Goal: Transaction & Acquisition: Purchase product/service

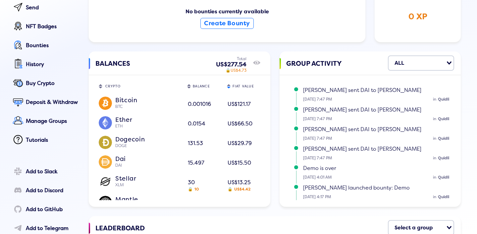
scroll to position [29, 0]
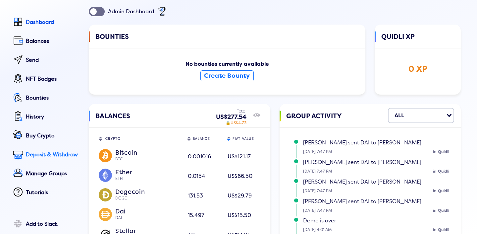
click at [47, 155] on div "Deposit & Withdraw" at bounding box center [53, 154] width 54 height 6
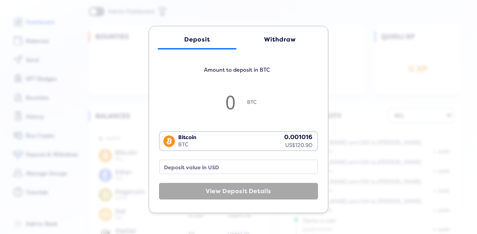
click at [229, 102] on input "number" at bounding box center [230, 102] width 33 height 22
click at [281, 38] on div "Withdraw" at bounding box center [280, 39] width 66 height 7
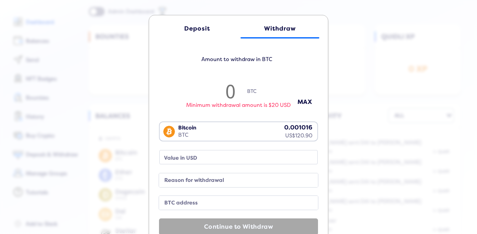
type input ".0"
type input "0"
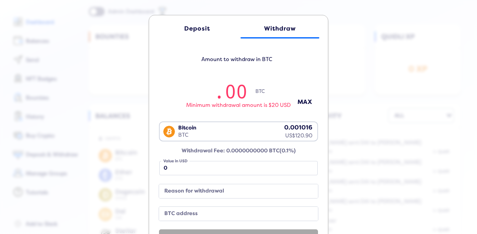
type input ".0"
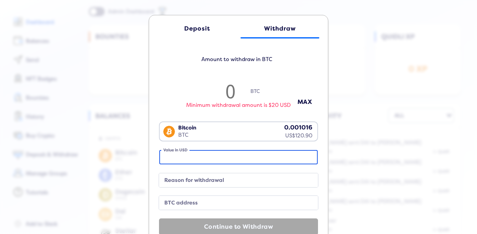
click at [208, 161] on input "Value in USD" at bounding box center [238, 157] width 158 height 14
type input "1"
type input "0.000008388909861163542"
type input "12"
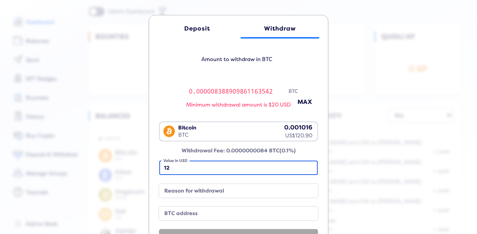
type input "0.0001006669183339625"
type input "120"
type input "0.001006669183339625"
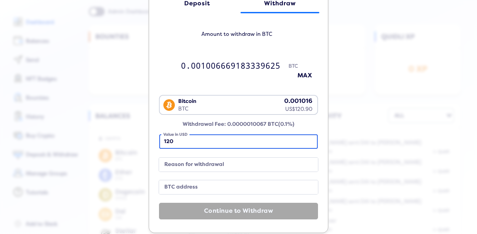
scroll to position [31, 0]
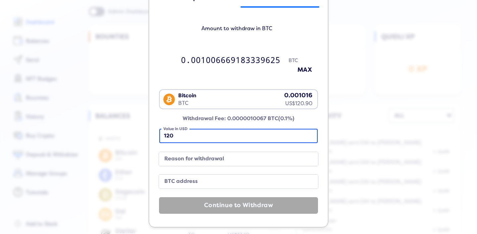
type input "120"
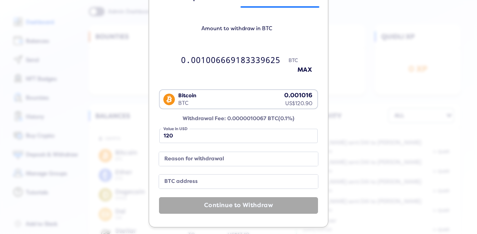
click at [205, 162] on label "Reason for withdrawal" at bounding box center [233, 158] width 143 height 9
click at [205, 162] on input "Reason for withdrawal" at bounding box center [238, 159] width 159 height 14
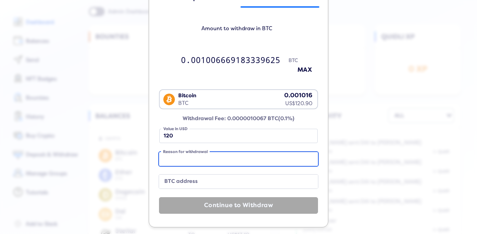
type input "F"
type input "TO spend money"
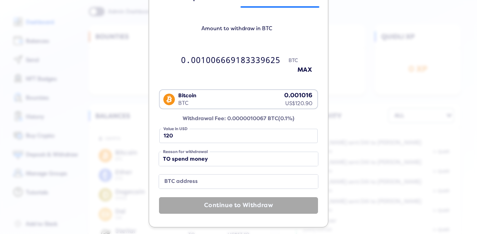
click at [189, 181] on label "BTC address" at bounding box center [233, 181] width 143 height 9
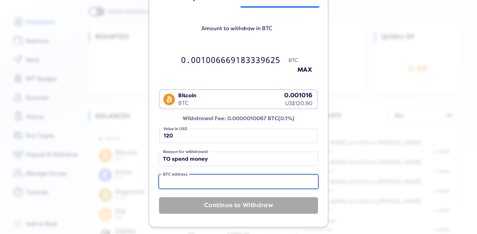
click at [189, 181] on input "BTC address" at bounding box center [238, 181] width 159 height 14
paste input "143hYowQpG3YazFgBbhJ49E6qj56DrfLdp"
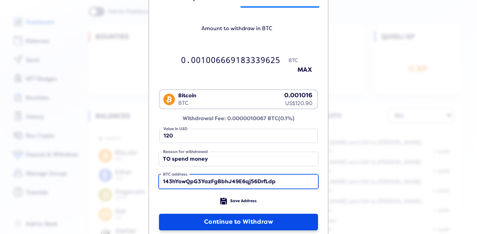
type input "143hYowQpG3YazFgBbhJ49E6qj56DrfLdp"
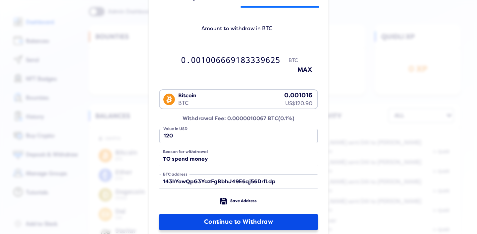
click at [227, 217] on button "Continue to Withdraw" at bounding box center [238, 221] width 159 height 17
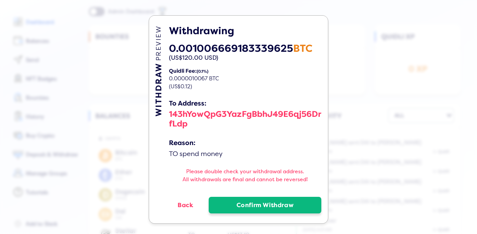
click at [256, 206] on button "Confirm Withdraw" at bounding box center [265, 204] width 113 height 17
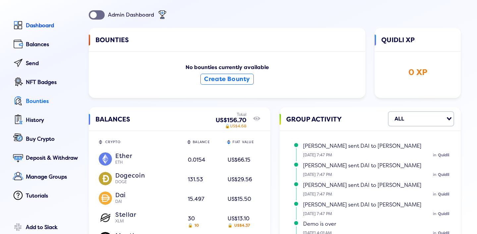
scroll to position [29, 0]
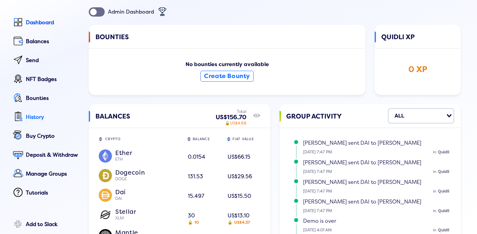
click at [40, 119] on div "History" at bounding box center [53, 117] width 54 height 6
select select "50"
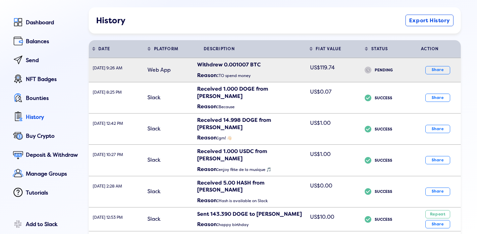
click at [275, 68] on div "Withdrew 0.001007 BTC" at bounding box center [251, 64] width 109 height 7
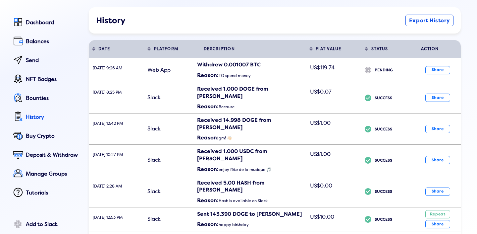
click at [357, 114] on div "TRANSACTION HISTORY Withdrew 0.0010067 BTC ( US$119.74 ) Withdrawal Address: 14…" at bounding box center [238, 113] width 477 height 234
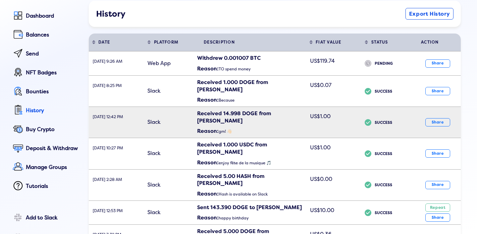
scroll to position [30, 0]
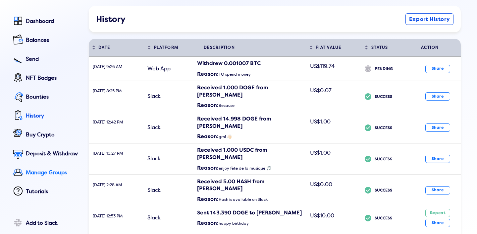
click at [55, 175] on div "Manage Groups" at bounding box center [53, 172] width 54 height 6
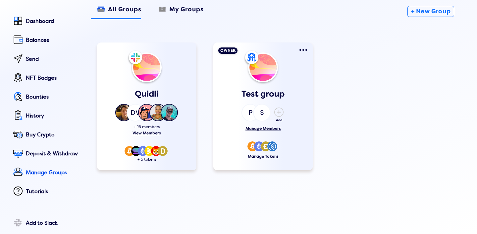
click at [155, 112] on img "Gallery" at bounding box center [157, 112] width 17 height 17
click at [151, 134] on div "View Members" at bounding box center [147, 133] width 86 height 5
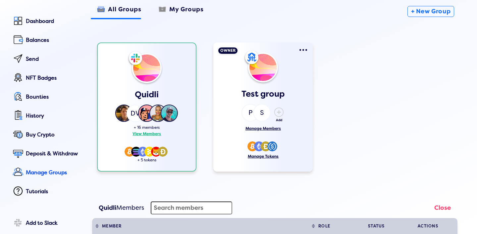
click at [151, 134] on div "View Members" at bounding box center [146, 134] width 85 height 5
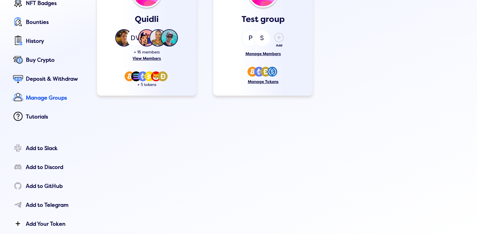
scroll to position [125, 0]
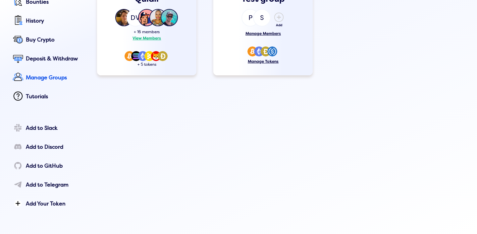
click at [146, 37] on div "View Members" at bounding box center [147, 38] width 86 height 5
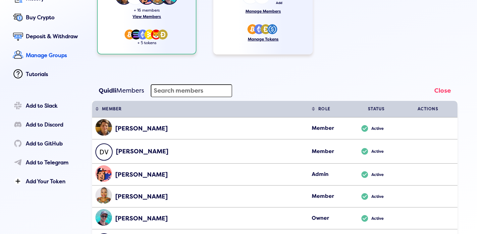
scroll to position [0, 0]
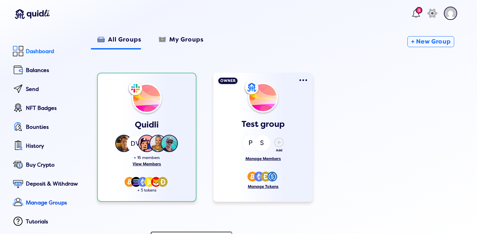
click at [31, 54] on div "Dashboard" at bounding box center [53, 51] width 54 height 6
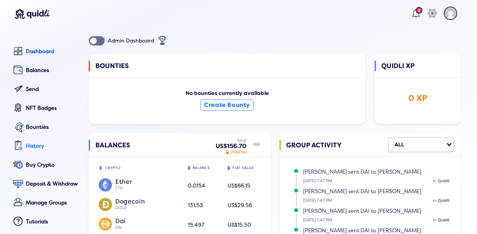
click at [36, 147] on div "History" at bounding box center [53, 146] width 54 height 6
select select "50"
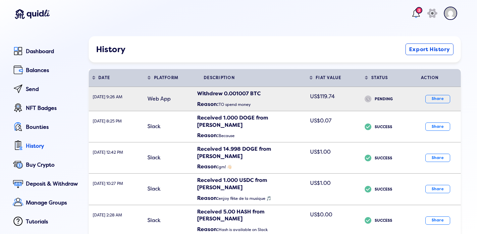
click at [364, 100] on td "icon PENDING" at bounding box center [386, 99] width 50 height 24
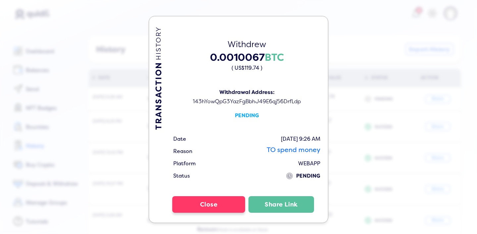
click at [203, 203] on button "Close" at bounding box center [208, 204] width 73 height 17
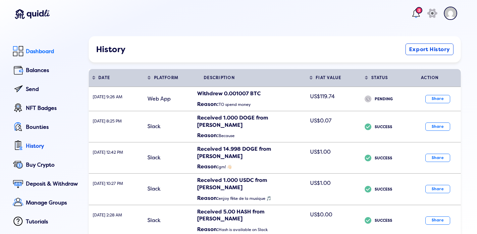
click at [33, 54] on div "Dashboard" at bounding box center [53, 51] width 54 height 6
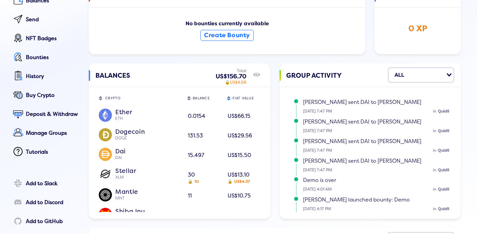
scroll to position [72, 0]
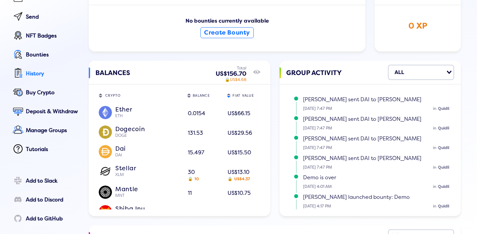
click at [42, 85] on link "History" at bounding box center [45, 92] width 69 height 15
select select "50"
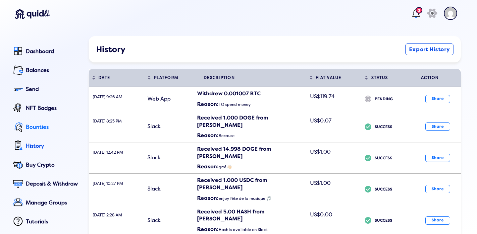
click at [40, 127] on div "Bounties" at bounding box center [53, 127] width 54 height 6
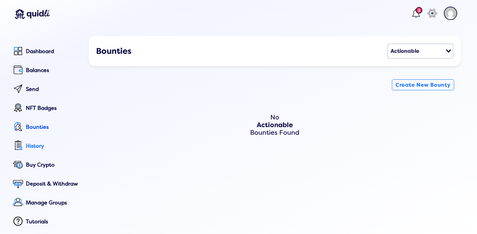
click at [30, 147] on div "History" at bounding box center [53, 146] width 54 height 6
select select "50"
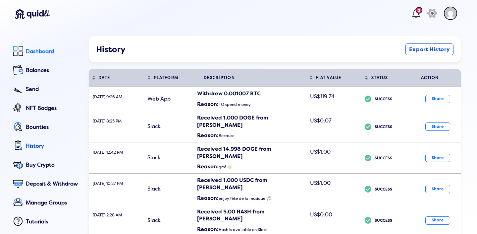
click at [45, 53] on div "Dashboard" at bounding box center [53, 51] width 54 height 6
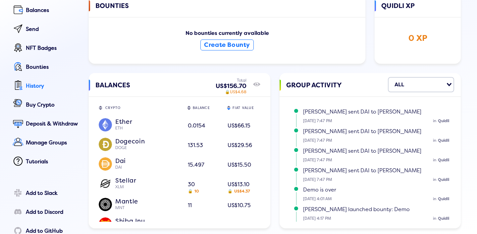
scroll to position [75, 0]
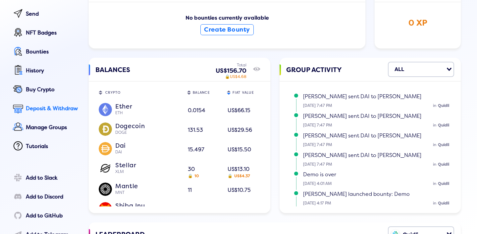
click at [51, 108] on div "Deposit & Withdraw" at bounding box center [53, 108] width 54 height 6
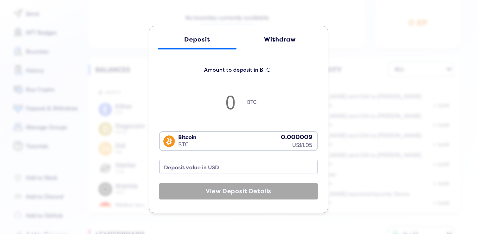
click at [269, 44] on link "Withdraw" at bounding box center [280, 39] width 79 height 20
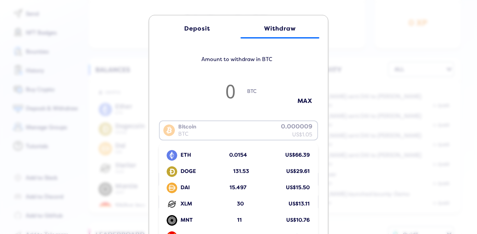
click at [219, 140] on div "Bitcoin BTC 0.000009 US$1.05 Loading... ETH 0.0154 US$66.39 DOGE 131.53 US$29.6…" at bounding box center [238, 139] width 159 height 38
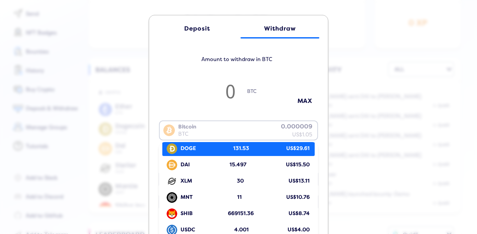
scroll to position [0, 0]
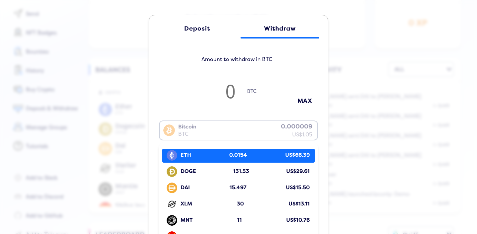
click at [219, 157] on div "ETH 0.0154 US$66.39" at bounding box center [240, 155] width 149 height 13
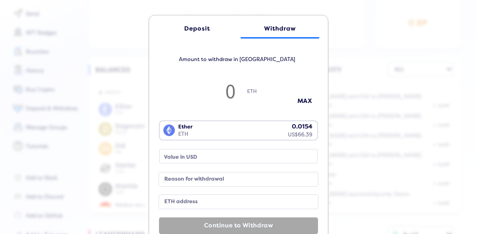
click at [234, 91] on input "number" at bounding box center [230, 91] width 33 height 22
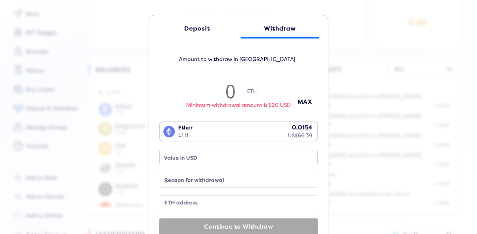
type input ".0"
type input "0"
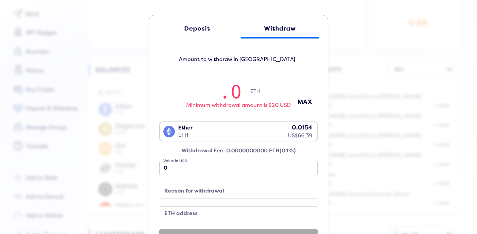
type input ".01"
type input "43.05"
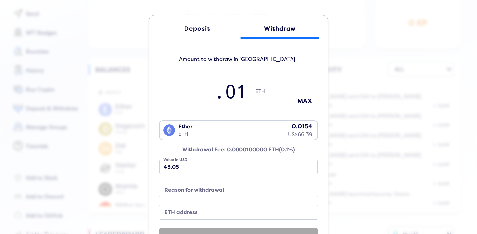
type input ".015"
type input "64.57"
type input ".0154"
type input "66.3"
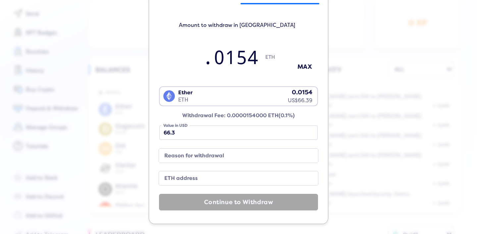
type input ".0154"
click at [224, 157] on label "Reason for withdrawal" at bounding box center [233, 155] width 143 height 9
click at [224, 157] on input "Reason for withdrawal" at bounding box center [238, 155] width 159 height 14
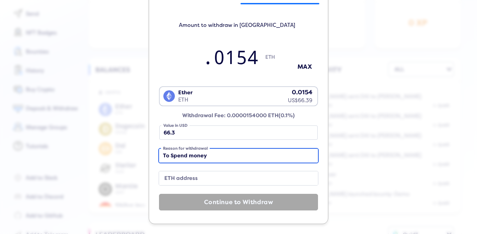
type input "To Spend money"
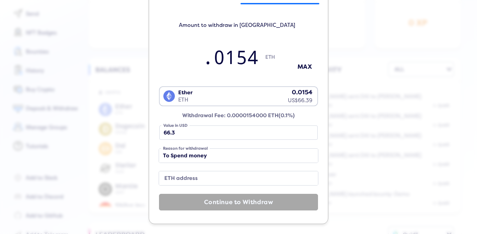
click at [205, 176] on label "ETH address" at bounding box center [233, 178] width 143 height 9
click at [205, 176] on input "ETH address" at bounding box center [238, 178] width 159 height 14
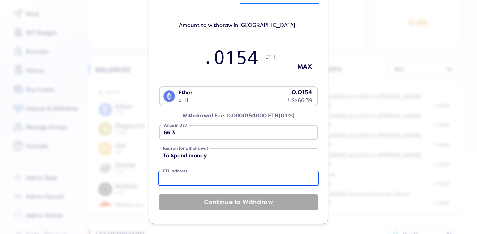
paste input "0xf2d4465832d95738e6ba36cbf143d68fa5971fd1"
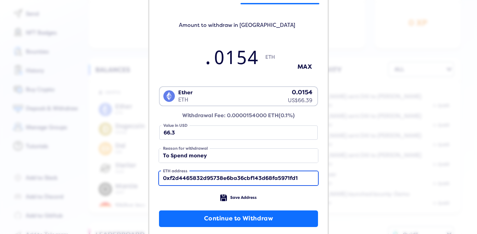
scroll to position [50, 0]
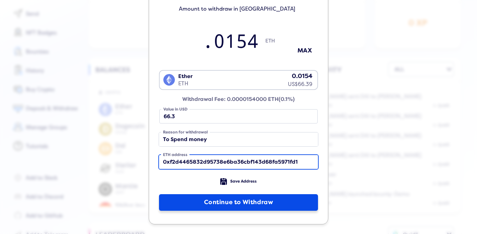
type input "0xf2d4465832d95738e6ba36cbf143d68fa5971fd1"
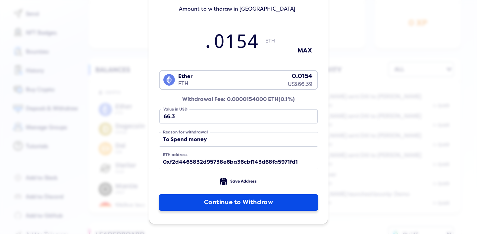
click at [227, 204] on button "Continue to Withdraw" at bounding box center [238, 202] width 159 height 17
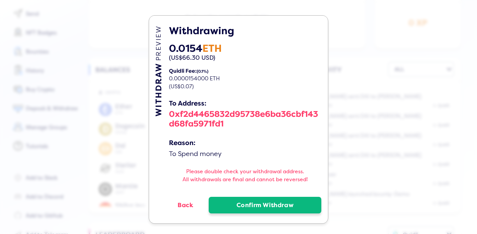
click at [247, 205] on button "Confirm Withdraw" at bounding box center [265, 204] width 113 height 17
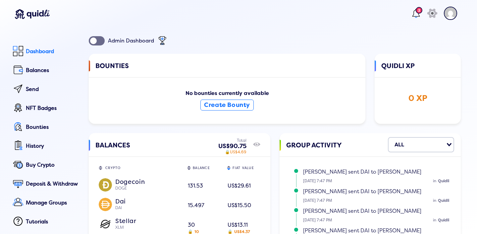
click at [45, 51] on div "Dashboard" at bounding box center [53, 51] width 54 height 6
click at [33, 49] on div "Dashboard" at bounding box center [53, 51] width 54 height 6
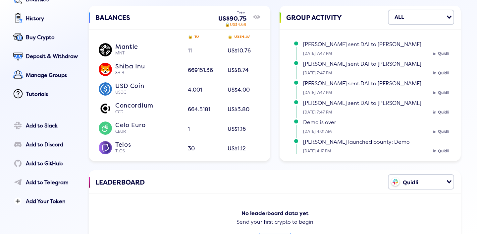
scroll to position [67, 0]
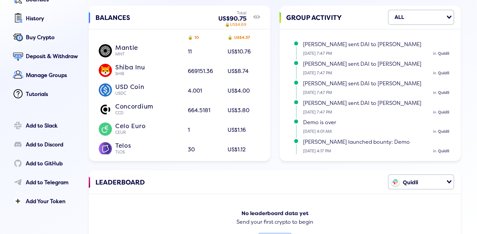
click at [142, 109] on div "Concordium" at bounding box center [147, 106] width 65 height 6
copy div "Concordium"
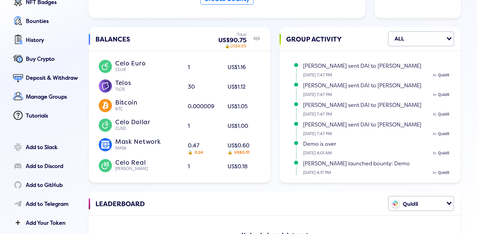
scroll to position [0, 0]
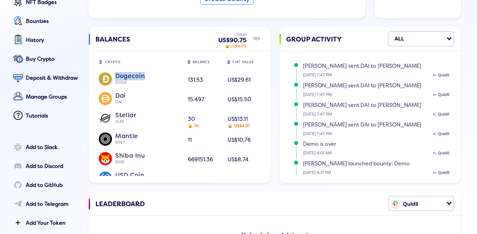
drag, startPoint x: 148, startPoint y: 77, endPoint x: 107, endPoint y: 77, distance: 41.7
click at [107, 77] on div "Dogecoin DOGE" at bounding box center [139, 79] width 81 height 10
copy div "Dogecoin"
click at [33, 42] on div "History" at bounding box center [53, 40] width 54 height 6
select select "50"
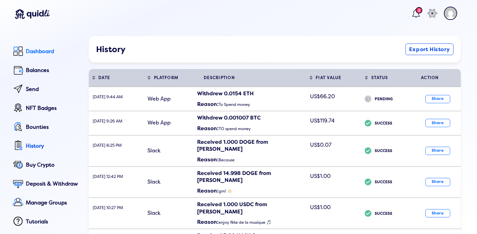
click at [47, 48] on div "Dashboard" at bounding box center [53, 51] width 54 height 6
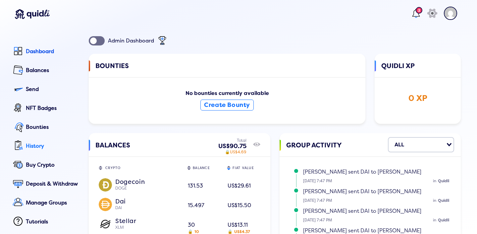
click at [40, 147] on div "History" at bounding box center [53, 146] width 54 height 6
select select "50"
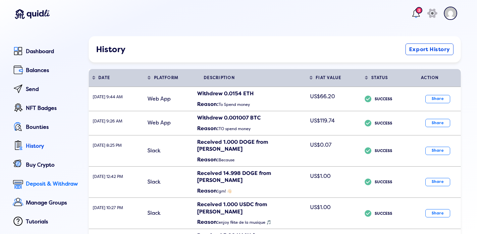
click at [50, 182] on div "Deposit & Withdraw" at bounding box center [53, 184] width 54 height 6
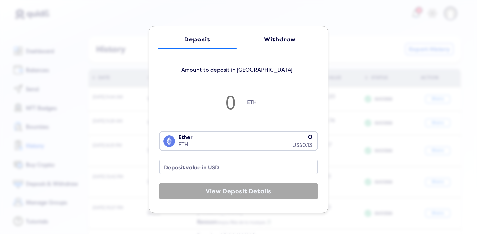
click at [279, 28] on div "Deposit Withdraw Amount to deposit in ETH ETH Ether ETH 0 US$0.13 Loading... De…" at bounding box center [239, 119] width 180 height 187
click at [273, 36] on div "Withdraw" at bounding box center [280, 39] width 66 height 7
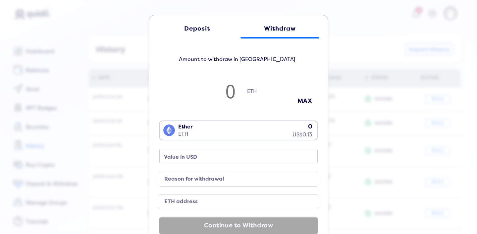
click at [277, 129] on div "Ether ETH 0 US$0.13" at bounding box center [237, 129] width 155 height 17
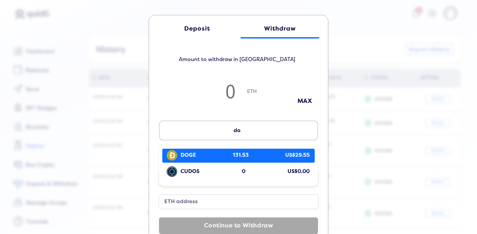
type input "do"
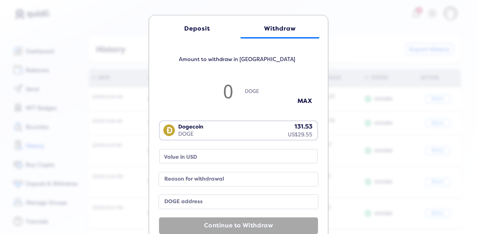
click at [239, 93] on input "number" at bounding box center [228, 91] width 33 height 22
type input "1"
type input "0.22"
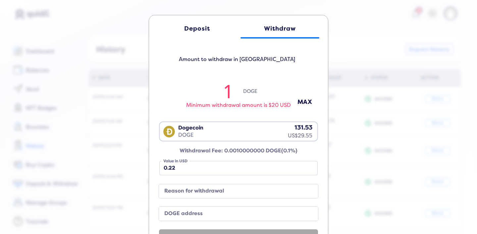
type input "13"
type input "2.94"
type input "131"
type input "29.66"
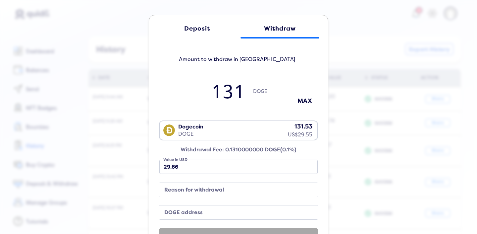
type input "131.5"
type input "29.78"
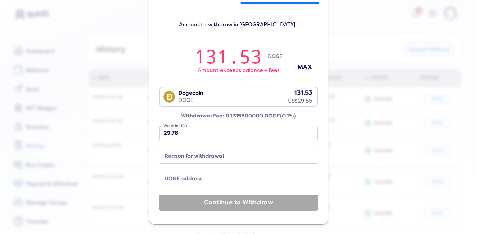
scroll to position [35, 0]
type input "131.53"
click at [224, 154] on label "Reason for withdrawal" at bounding box center [233, 155] width 143 height 9
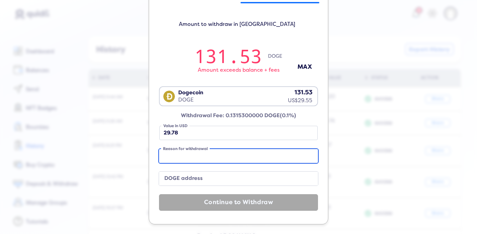
click at [224, 154] on input "Reason for withdrawal" at bounding box center [238, 156] width 159 height 14
click at [215, 155] on input "Reason for withdrawal" at bounding box center [238, 156] width 159 height 14
type input "T"
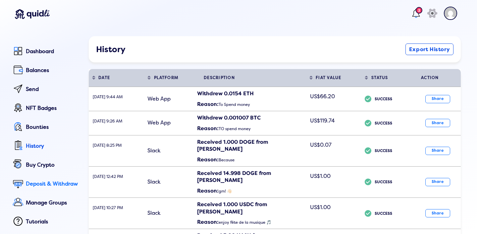
click at [45, 181] on div "Deposit & Withdraw" at bounding box center [53, 184] width 54 height 6
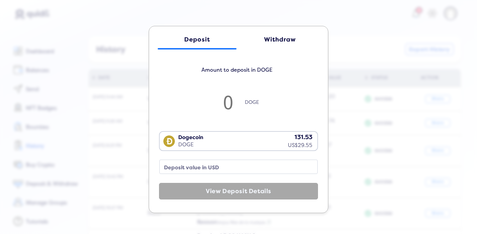
click at [268, 35] on link "Withdraw" at bounding box center [280, 39] width 79 height 20
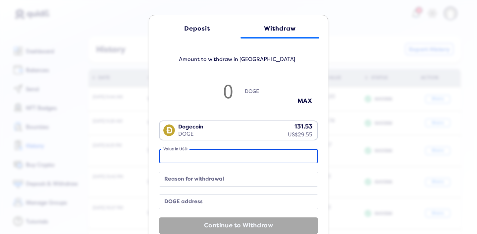
click at [235, 159] on input "Value in USD" at bounding box center [238, 156] width 158 height 14
type input "1"
type input "4.4155763872637115"
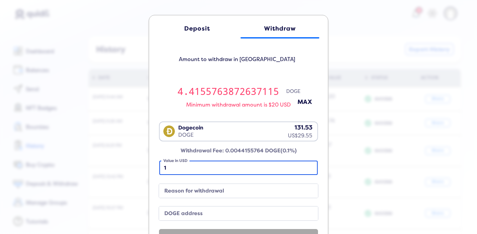
type input "13"
type input "57.40249303442825"
type input "131"
type input "578.4405067315462"
type input "131.5"
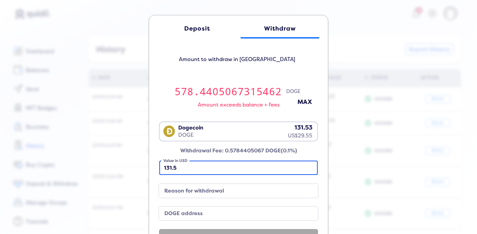
type input "580.648294925178"
type input "131.52"
type input "580.7366064529234"
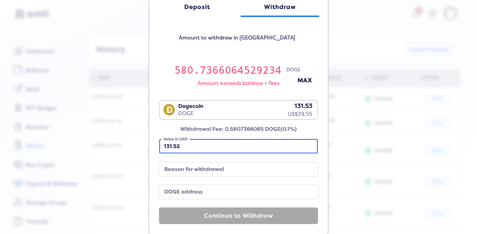
scroll to position [22, 0]
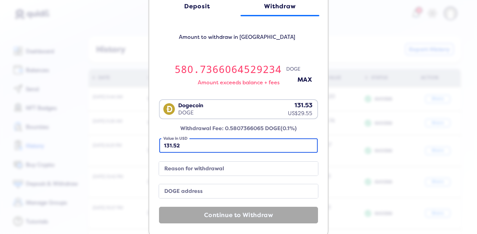
click at [234, 147] on input "131.52" at bounding box center [238, 145] width 158 height 14
type input "2"
type input "8.831152774527423"
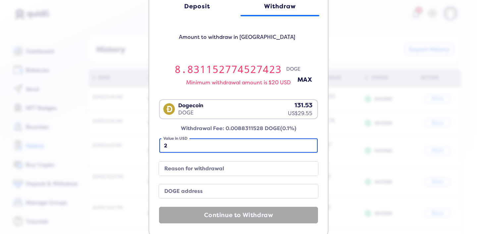
type input "29"
type input "128.05171523064763"
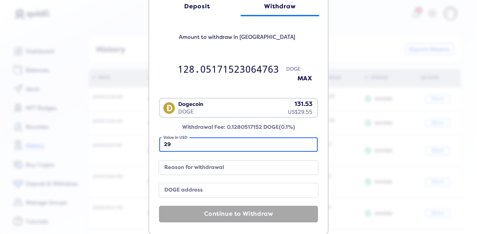
type input "29.5"
type input "130.25950342427947"
type input "29.55"
type input "130.48028224364268"
type input "29.55"
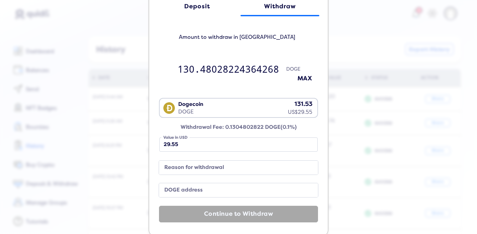
click at [228, 171] on label "Reason for withdrawal" at bounding box center [233, 167] width 143 height 9
click at [228, 171] on input "Reason for withdrawal" at bounding box center [238, 167] width 159 height 14
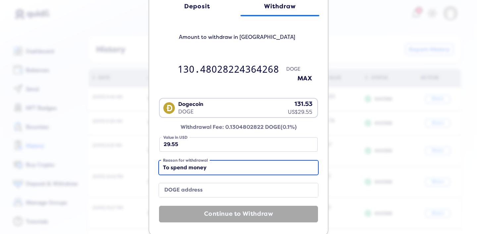
type input "To spend money"
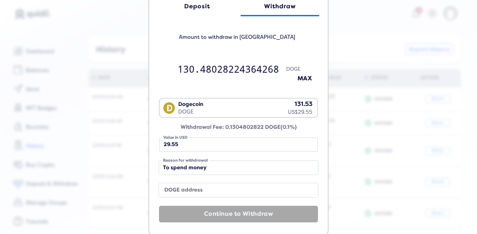
click at [215, 188] on label "DOGE address" at bounding box center [233, 190] width 143 height 9
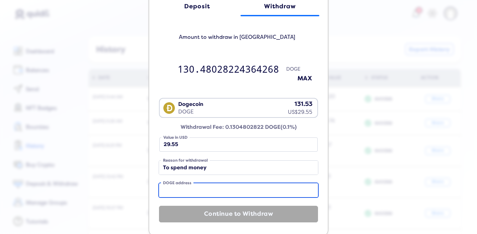
click at [215, 188] on input "DOGE address" at bounding box center [238, 190] width 159 height 14
paste input "0xf2d4465832d95738e6ba36cbf143d68fa5971fd1"
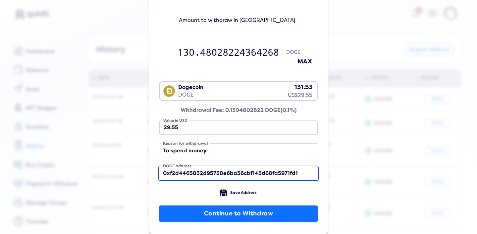
scroll to position [50, 0]
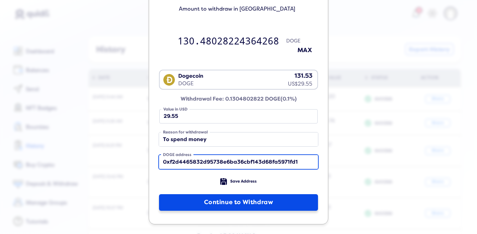
type input "0xf2d4465832d95738e6ba36cbf143d68fa5971fd1"
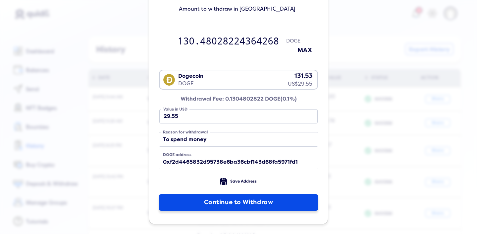
click at [227, 201] on button "Continue to Withdraw" at bounding box center [238, 202] width 159 height 17
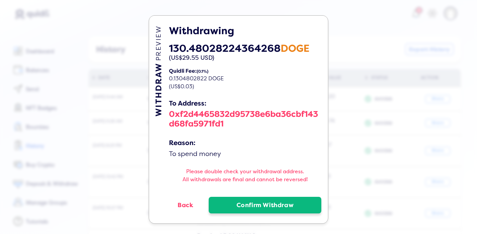
click at [257, 202] on button "Confirm Withdraw" at bounding box center [265, 204] width 113 height 17
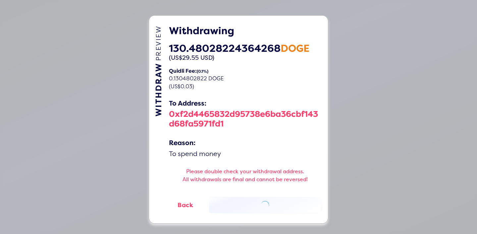
select select "50"
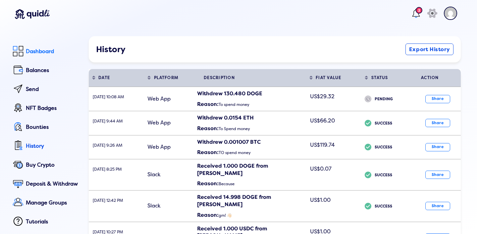
click at [43, 63] on link "Dashboard" at bounding box center [45, 70] width 69 height 15
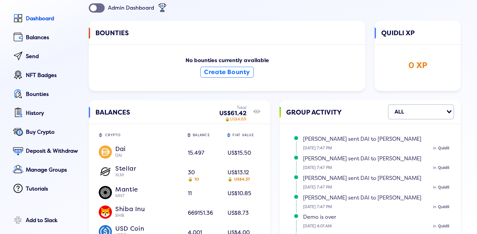
drag, startPoint x: 199, startPoint y: 111, endPoint x: 198, endPoint y: 107, distance: 4.2
click at [198, 107] on div "BALANCES" at bounding box center [179, 118] width 168 height 23
click at [257, 112] on icon at bounding box center [256, 111] width 2 height 2
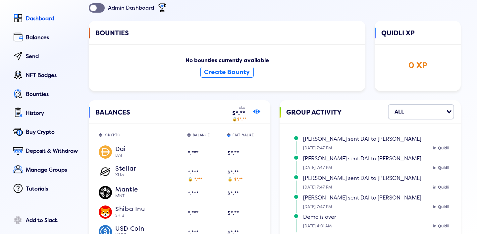
click at [257, 112] on icon at bounding box center [256, 111] width 2 height 2
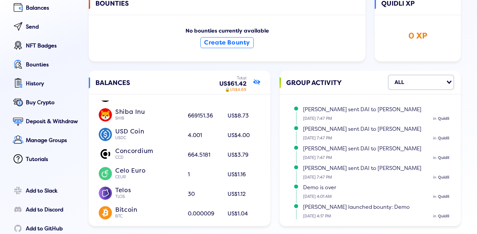
scroll to position [78, 0]
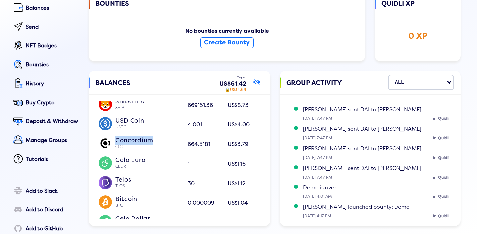
drag, startPoint x: 161, startPoint y: 140, endPoint x: 115, endPoint y: 142, distance: 46.4
click at [115, 142] on div "Concordium CCD" at bounding box center [139, 143] width 81 height 10
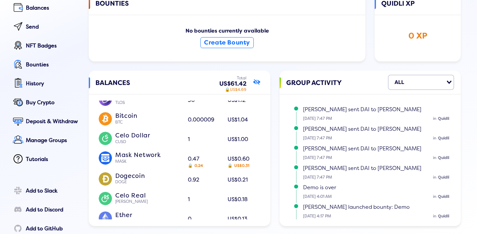
scroll to position [190, 0]
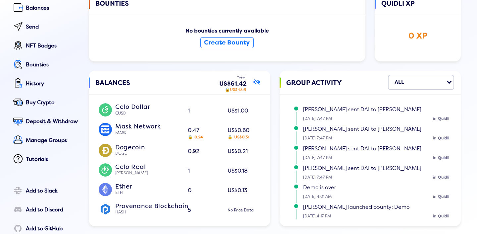
click at [150, 149] on div "Dogecoin DOGE" at bounding box center [147, 149] width 65 height 13
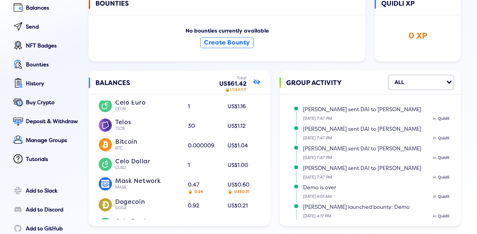
scroll to position [0, 0]
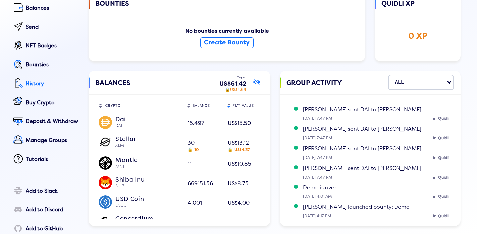
click at [28, 82] on div "History" at bounding box center [53, 83] width 54 height 6
select select "50"
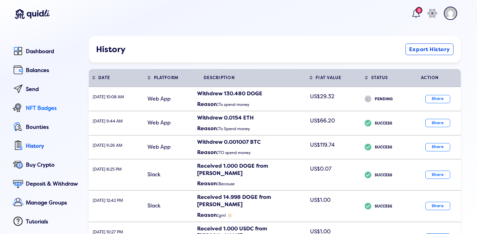
click at [48, 107] on div "NFT Badges" at bounding box center [53, 108] width 54 height 6
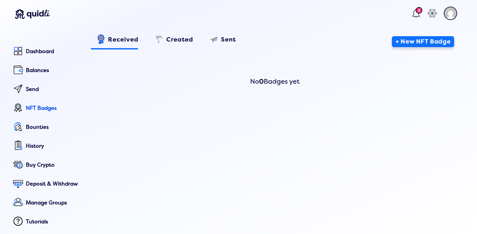
click at [410, 42] on button "+ New NFT Badge" at bounding box center [423, 41] width 62 height 11
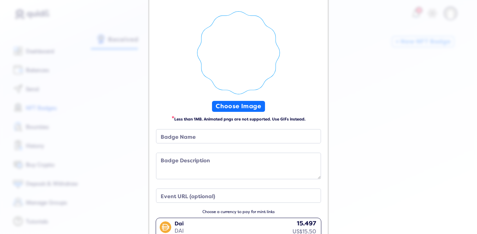
scroll to position [112, 0]
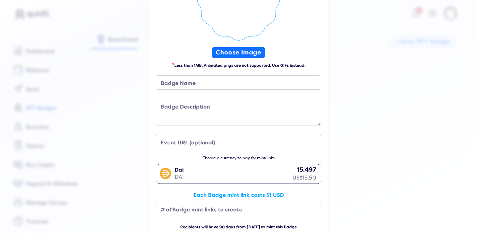
click at [376, 102] on div "Create a Badge Minted Badges are ERC-721 NFTs Choose Image * Less than 1MB. Ani…" at bounding box center [238, 117] width 477 height 234
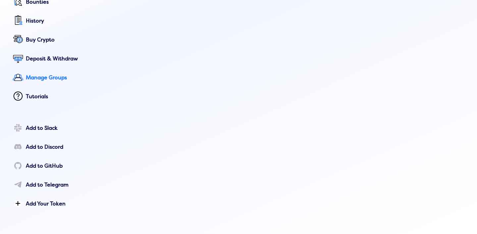
scroll to position [0, 0]
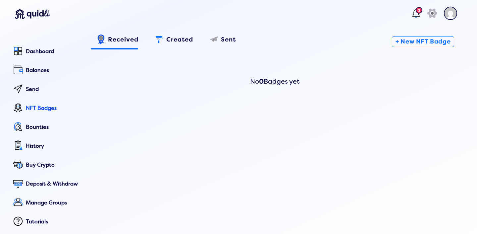
click at [185, 42] on span "Created" at bounding box center [179, 42] width 27 height 12
click at [228, 42] on span "Sent" at bounding box center [228, 42] width 15 height 12
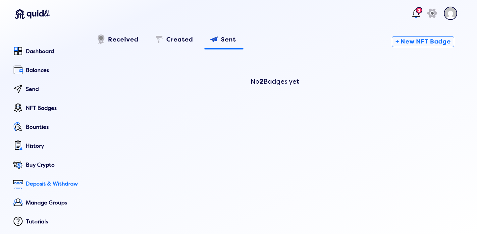
click at [57, 195] on link "Deposit & Withdraw" at bounding box center [45, 202] width 69 height 15
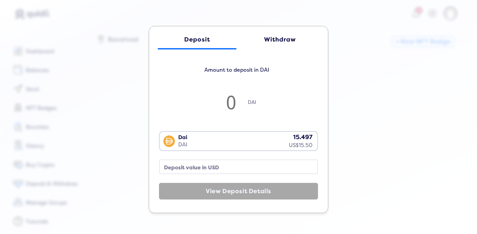
click at [39, 166] on div "Deposit Withdraw Amount to deposit in DAI DAI Dai DAI 15.497 US$15.50 Loading..…" at bounding box center [238, 117] width 477 height 234
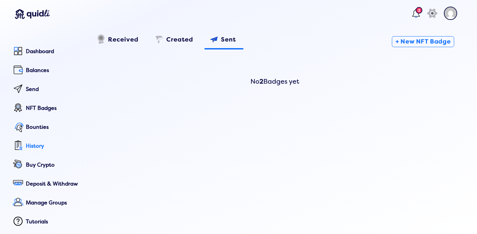
click at [34, 143] on div "History" at bounding box center [53, 146] width 54 height 6
select select "50"
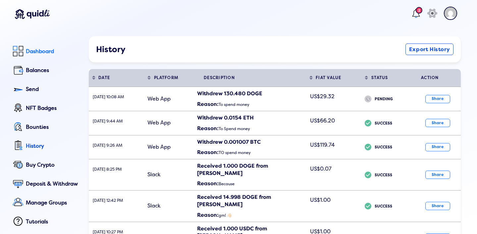
click at [44, 52] on div "Dashboard" at bounding box center [53, 51] width 54 height 6
